Goal: Transaction & Acquisition: Purchase product/service

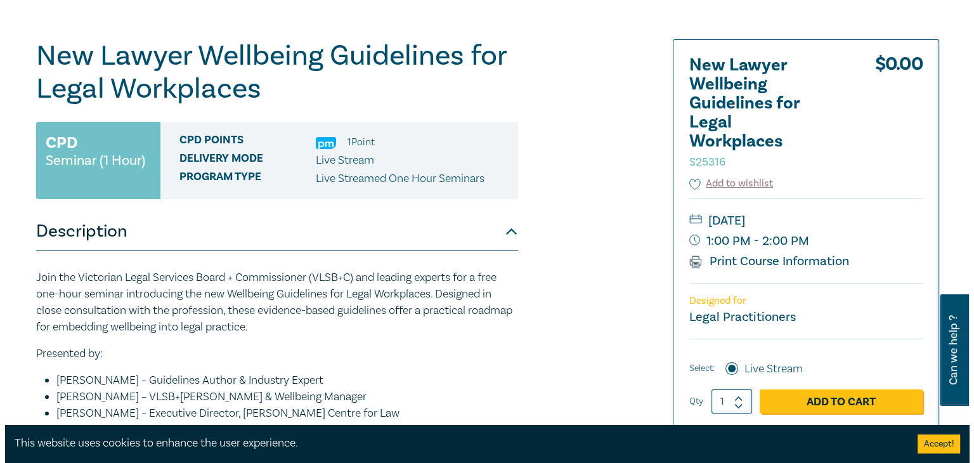
scroll to position [190, 0]
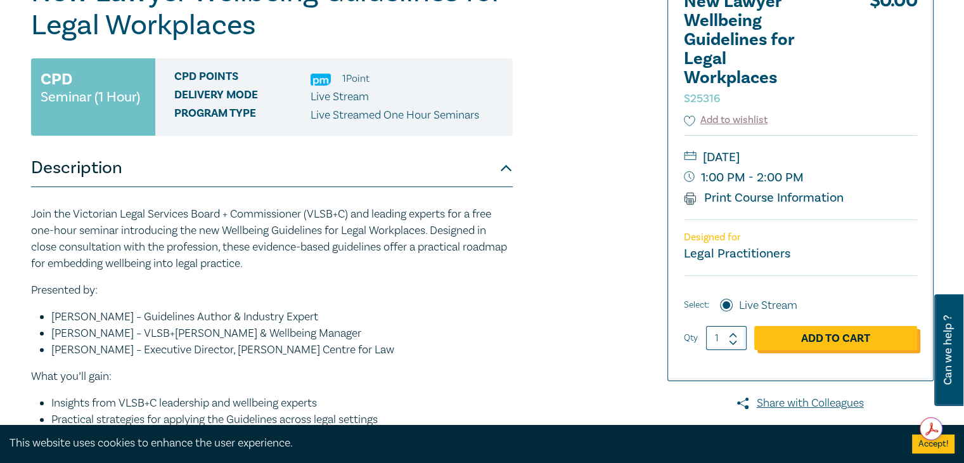
click at [825, 341] on link "Add to Cart" at bounding box center [836, 338] width 163 height 24
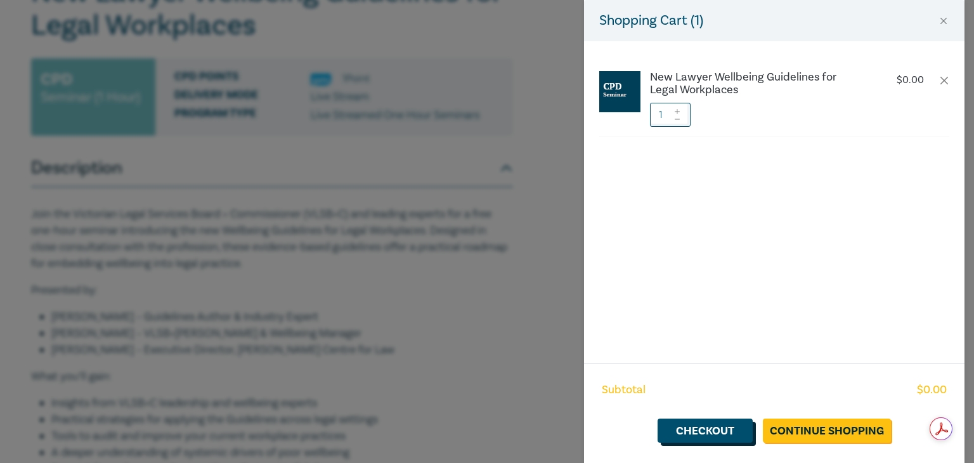
drag, startPoint x: 718, startPoint y: 432, endPoint x: 726, endPoint y: 373, distance: 59.5
click at [718, 432] on link "Checkout" at bounding box center [705, 430] width 95 height 24
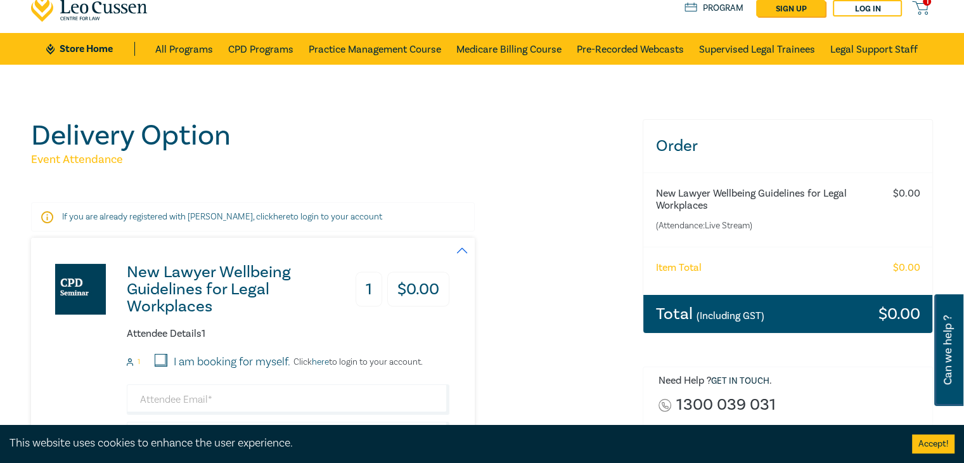
scroll to position [63, 0]
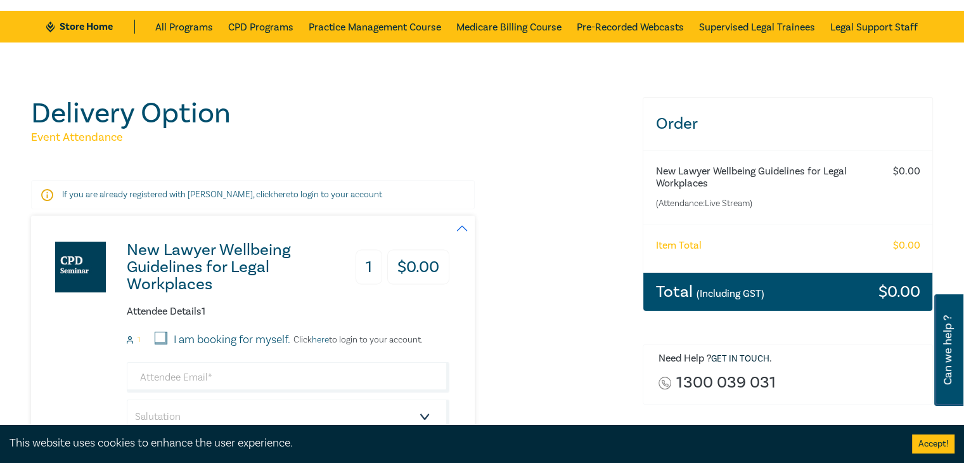
click at [161, 341] on input "I am booking for myself." at bounding box center [161, 338] width 13 height 13
checkbox input "true"
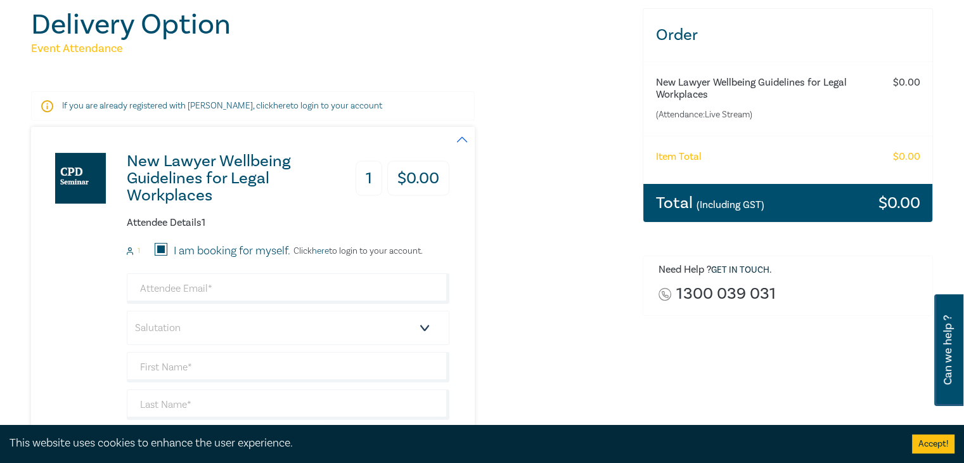
scroll to position [190, 0]
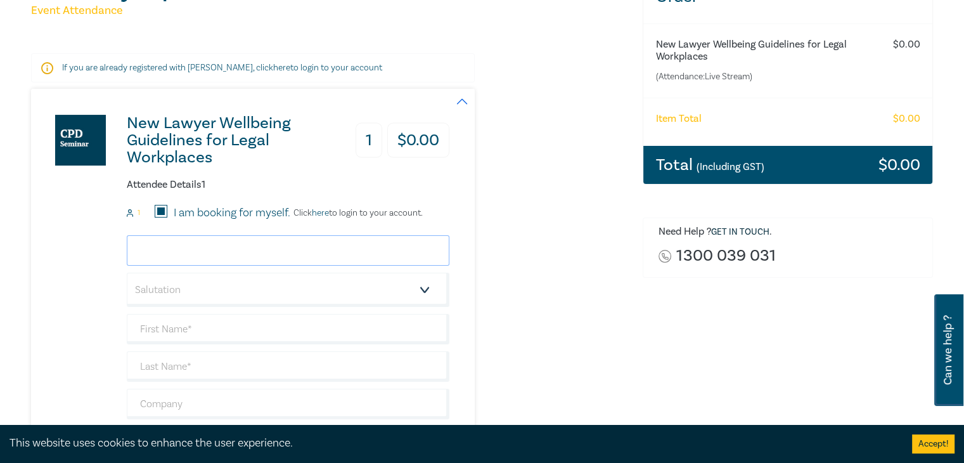
click at [268, 254] on input "email" at bounding box center [288, 250] width 323 height 30
type input "kelli@gagliardiscott.com.au"
click at [190, 294] on select "Salutation Mr. Mrs. Ms. Miss Dr. Prof. Other" at bounding box center [288, 290] width 323 height 34
select select "Ms."
click at [127, 273] on select "Salutation Mr. Mrs. Ms. Miss Dr. Prof. Other" at bounding box center [288, 290] width 323 height 34
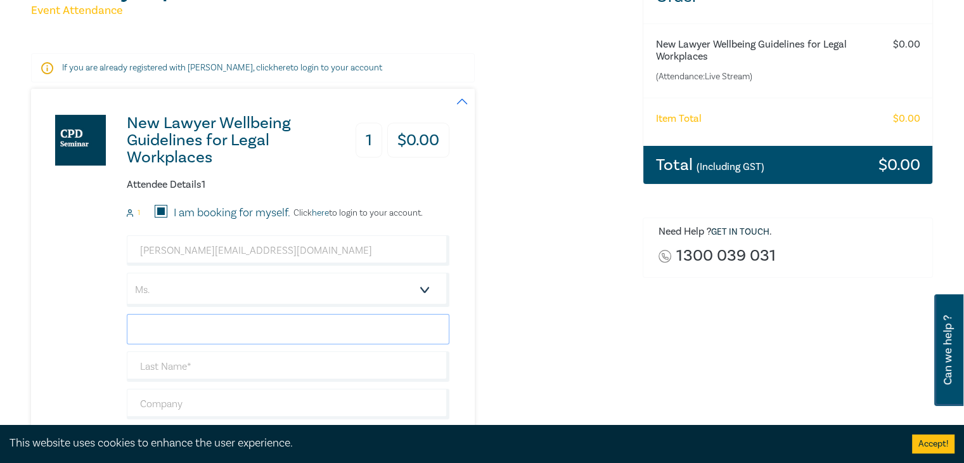
click at [202, 331] on input "text" at bounding box center [288, 329] width 323 height 30
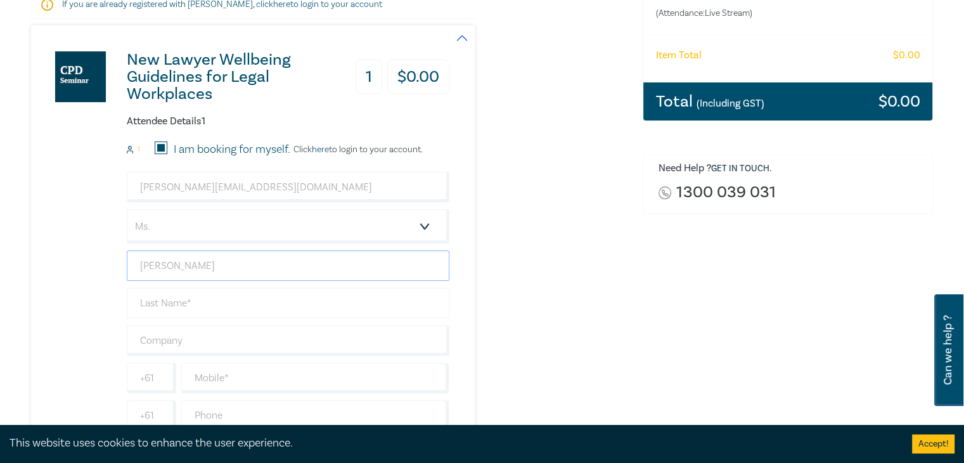
type input "[PERSON_NAME]"
click at [192, 312] on input "text" at bounding box center [288, 303] width 323 height 30
type input "T"
type input "[PERSON_NAME]"
click at [189, 335] on input "text" at bounding box center [288, 340] width 323 height 30
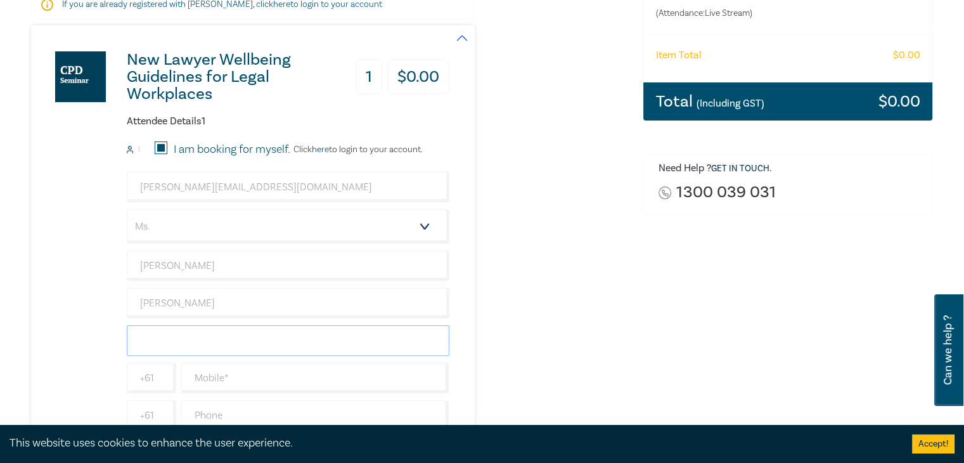
scroll to position [317, 0]
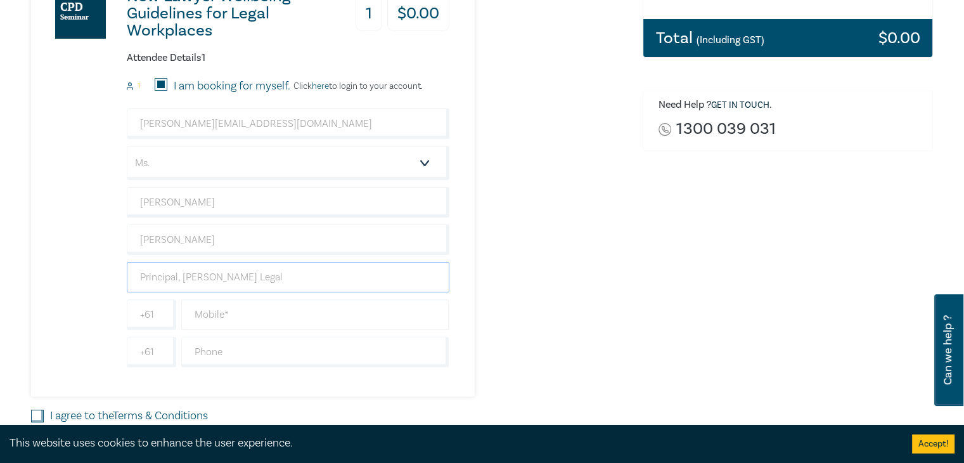
type input "Principal, Kelli Ritchie Legal"
click at [230, 313] on input "text" at bounding box center [315, 314] width 268 height 30
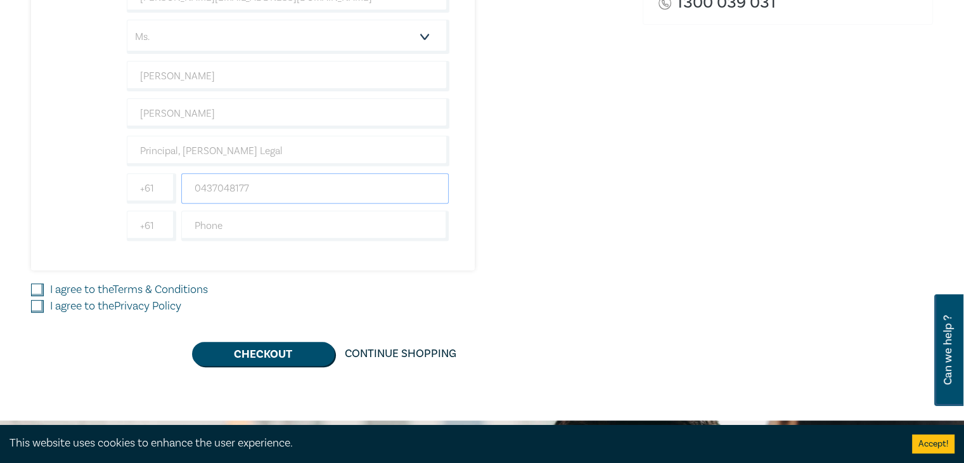
scroll to position [444, 0]
type input "0437048177"
click at [56, 287] on label "I agree to the Terms & Conditions" at bounding box center [129, 289] width 158 height 16
click at [44, 287] on input "I agree to the Terms & Conditions" at bounding box center [37, 289] width 13 height 13
checkbox input "true"
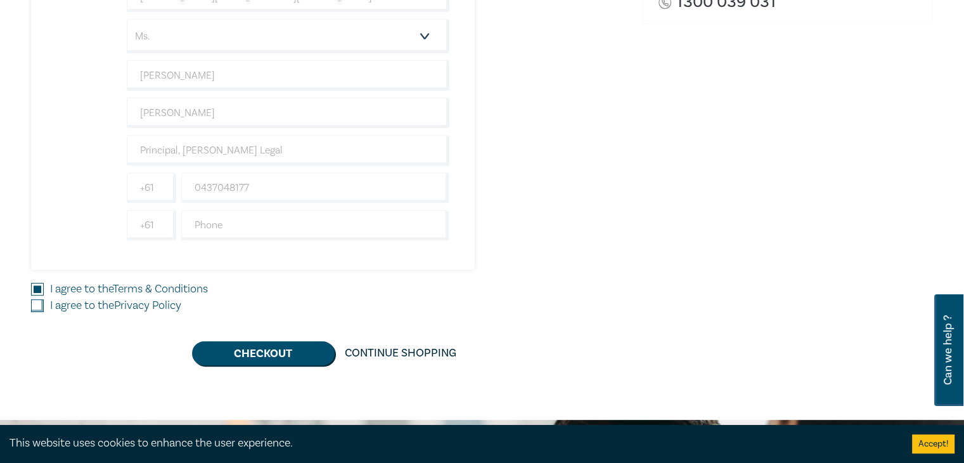
click at [37, 302] on input "I agree to the Privacy Policy" at bounding box center [37, 305] width 13 height 13
checkbox input "true"
click at [278, 362] on button "Checkout" at bounding box center [263, 353] width 143 height 24
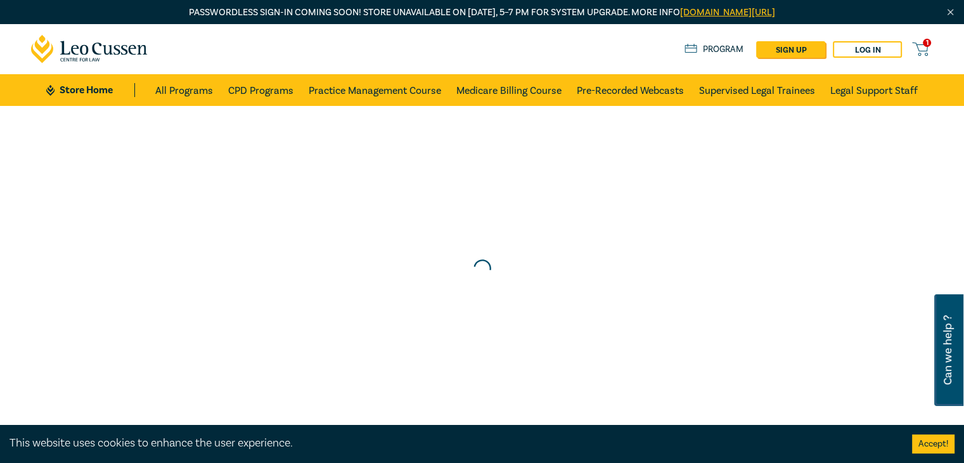
scroll to position [0, 0]
